Goal: Task Accomplishment & Management: Use online tool/utility

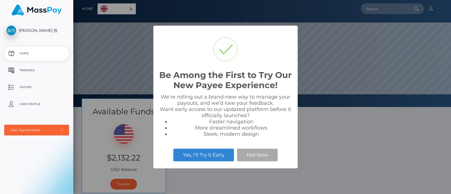
scroll to position [107, 377]
click at [367, 141] on div "Be Among the First to Try Our New Payee Experience! × We're rolling out a brand…" at bounding box center [225, 97] width 451 height 194
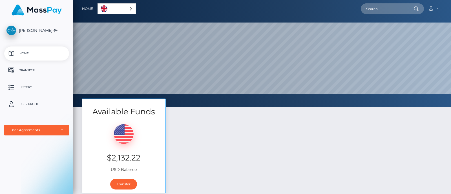
click at [40, 170] on div "金艳 任 Home Transfer History User Profile MassPay Card - USD MassPay Card - CAD" at bounding box center [36, 106] width 73 height 173
click at [24, 70] on p "Transfer" at bounding box center [36, 70] width 60 height 8
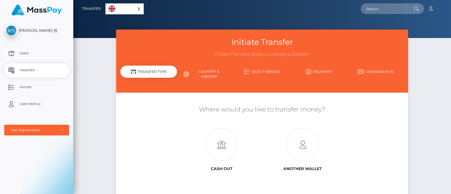
click at [101, 114] on div "Initiate Transfer Follow the next steps to initiate a transfer Transfer Type Co…" at bounding box center [261, 122] width 377 height 184
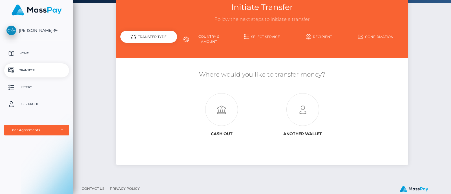
click at [2, 149] on div "金艳 任 Home Transfer History User Profile MassPay Card - USD MassPay Card - CAD" at bounding box center [36, 106] width 73 height 173
click at [440, 103] on div "Initiate Transfer Follow the next steps to initiate a transfer Transfer Type Co…" at bounding box center [261, 87] width 377 height 184
click at [300, 104] on icon at bounding box center [302, 110] width 81 height 33
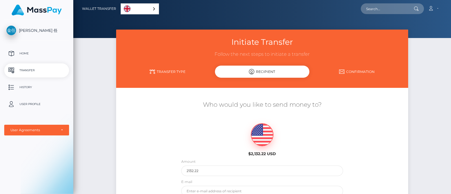
click at [20, 153] on div "[PERSON_NAME] 任 Home Transfer History User Profile MassPay Card - USD MassPay C…" at bounding box center [36, 106] width 73 height 173
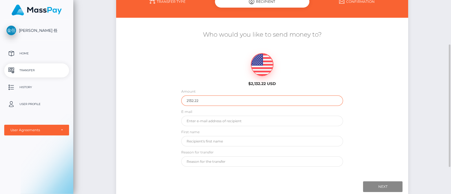
drag, startPoint x: 151, startPoint y: 96, endPoint x: 114, endPoint y: 102, distance: 37.6
click at [114, 102] on div "Initiate Transfer Follow the next steps to initiate a transfer Transfer Type Re…" at bounding box center [262, 80] width 301 height 242
type input "1"
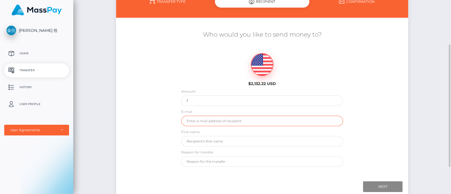
click at [206, 117] on input "email" at bounding box center [262, 121] width 162 height 10
type input "U"
type input "MASSPAY@uzesta.com"
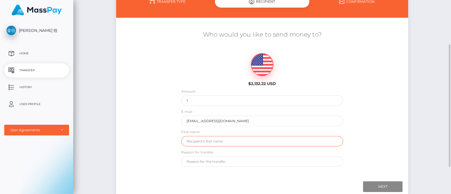
click at [200, 141] on input "text" at bounding box center [262, 141] width 162 height 10
type input "uzesta"
click at [214, 163] on input "text" at bounding box center [262, 161] width 162 height 10
type input "6920708"
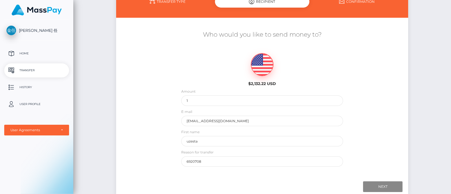
click at [28, 170] on div "金艳 任 Home Transfer History User Profile MassPay Card - USD MassPay Card - CAD" at bounding box center [36, 106] width 73 height 173
drag, startPoint x: 205, startPoint y: 164, endPoint x: 162, endPoint y: 160, distance: 43.3
click at [163, 160] on div "Who would you like to send money to? $2,132.22 USD Amount 1 E-mail First name" at bounding box center [262, 99] width 292 height 142
type input "y"
type input "訂購"
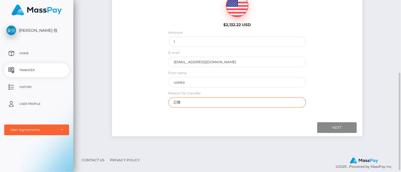
scroll to position [98, 0]
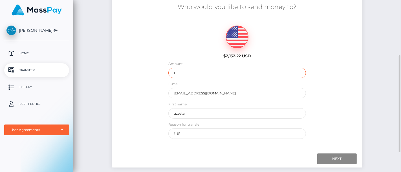
drag, startPoint x: 185, startPoint y: 72, endPoint x: 154, endPoint y: 70, distance: 31.6
click at [154, 70] on div "Who would you like to send money to? $2,132.22 USD Amount 1 E-mail First name" at bounding box center [237, 71] width 250 height 142
type input "㓁"
click at [136, 92] on div "Who would you like to send money to? $2,132.22 USD Amount 輸入金額 E-mail" at bounding box center [237, 71] width 250 height 142
drag, startPoint x: 192, startPoint y: 72, endPoint x: 163, endPoint y: 72, distance: 29.3
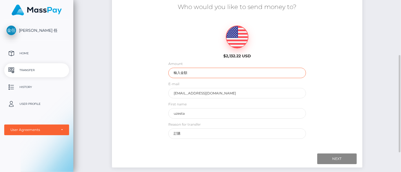
click at [163, 72] on div "Who would you like to send money to? $2,132.22 USD Amount 輸入金額 E-mail" at bounding box center [237, 71] width 250 height 142
type input "1"
click at [253, 159] on div at bounding box center [236, 159] width 239 height 11
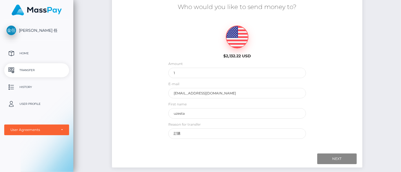
click at [43, 151] on div "金艳 任 Home Transfer History User Profile MassPay Card - USD MassPay Card - CAD" at bounding box center [36, 95] width 73 height 151
click at [339, 156] on input "Next" at bounding box center [336, 159] width 39 height 11
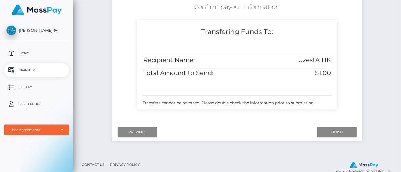
click at [15, 150] on div "金艳 任 Home Transfer History User Profile MassPay Card - USD MassPay Card - CAD" at bounding box center [36, 95] width 73 height 151
click at [23, 29] on span "[PERSON_NAME] 任" at bounding box center [36, 30] width 65 height 5
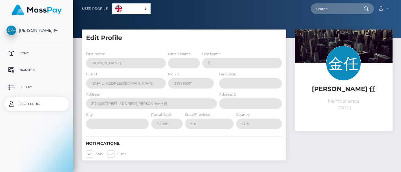
select select
